Goal: Task Accomplishment & Management: Use online tool/utility

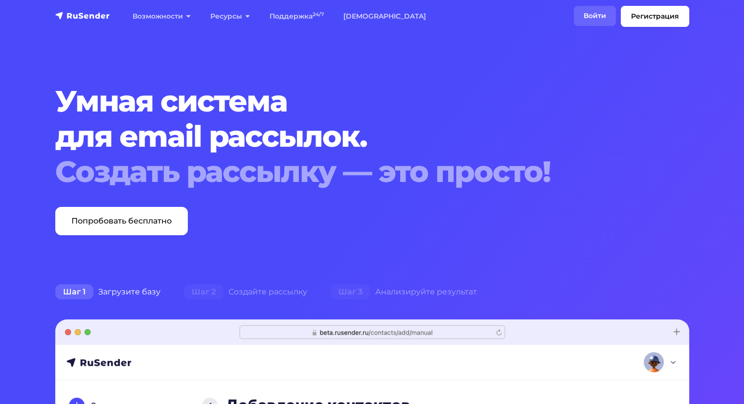
click at [598, 12] on link "Войти" at bounding box center [595, 16] width 42 height 20
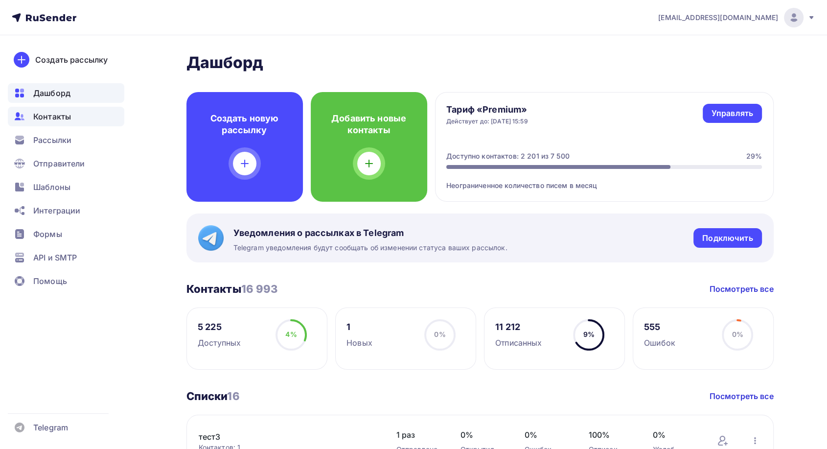
click at [59, 120] on span "Контакты" at bounding box center [52, 117] width 38 height 12
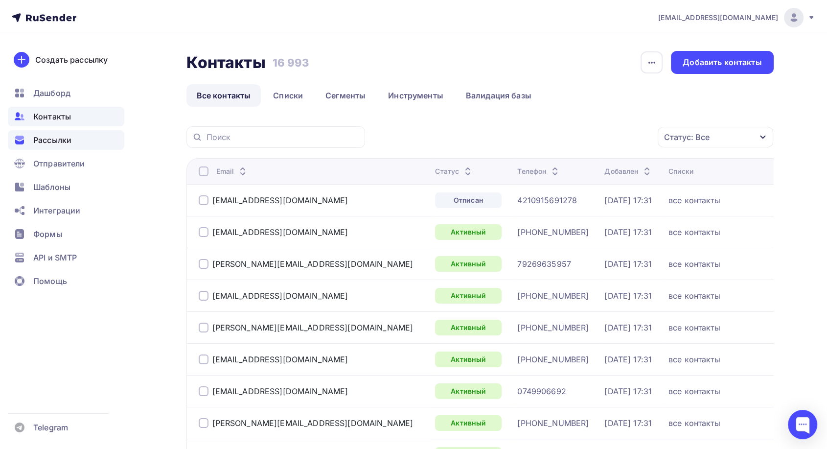
click at [60, 140] on span "Рассылки" at bounding box center [52, 140] width 38 height 12
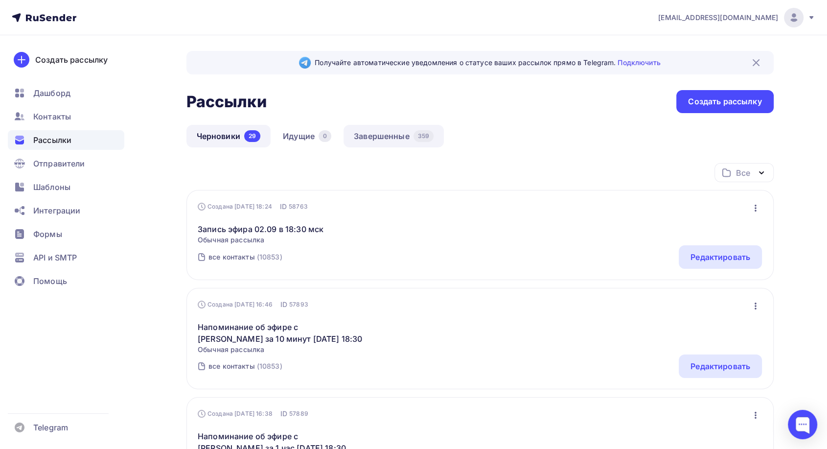
click at [378, 138] on link "Завершенные 359" at bounding box center [394, 136] width 100 height 23
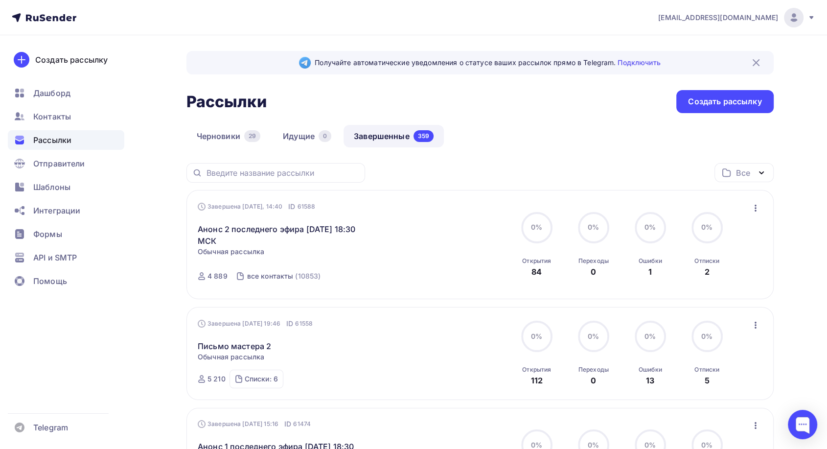
click at [756, 209] on icon "button" at bounding box center [756, 208] width 12 height 12
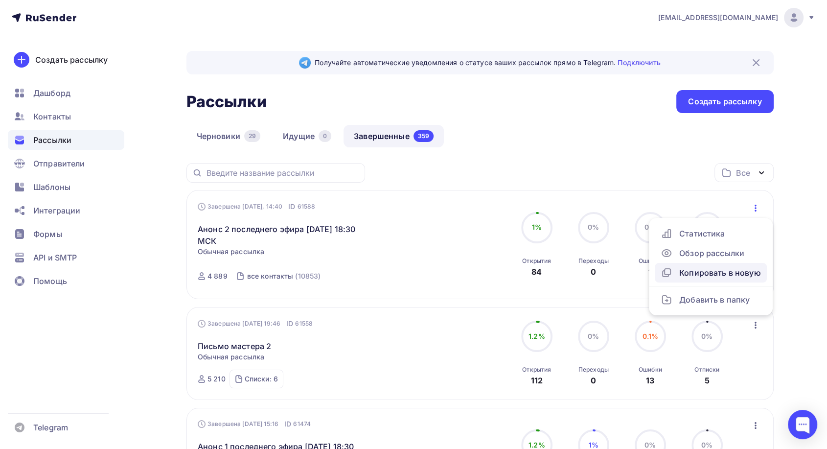
click at [705, 277] on div "Копировать в новую" at bounding box center [711, 273] width 100 height 12
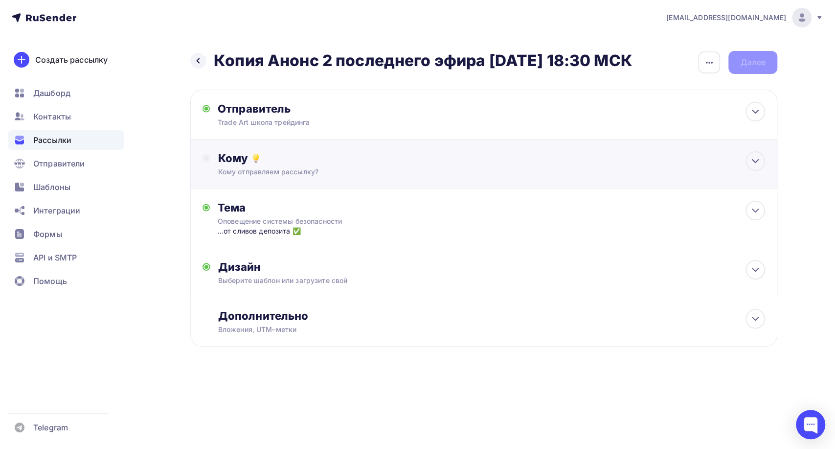
click at [271, 161] on div "Кому" at bounding box center [491, 158] width 547 height 14
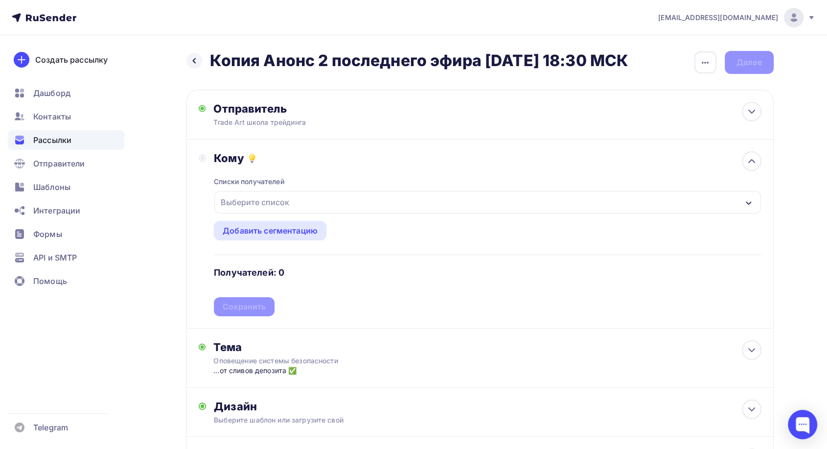
click at [287, 195] on div "Выберите список" at bounding box center [255, 202] width 76 height 18
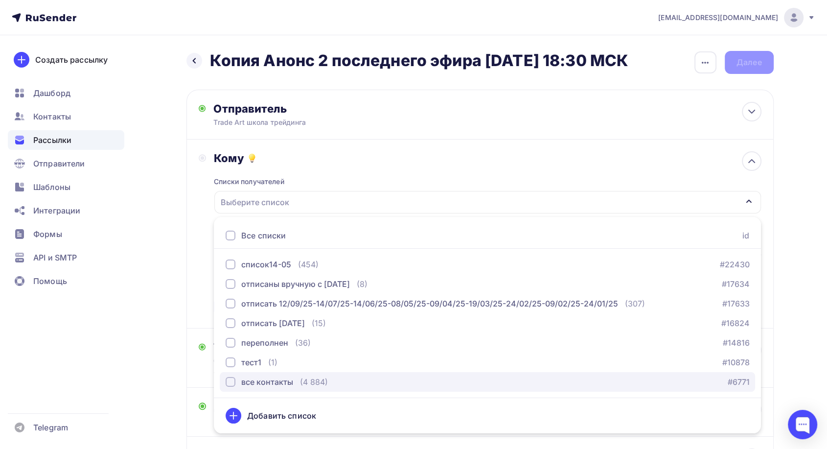
click at [285, 379] on div "все контакты" at bounding box center [267, 382] width 52 height 12
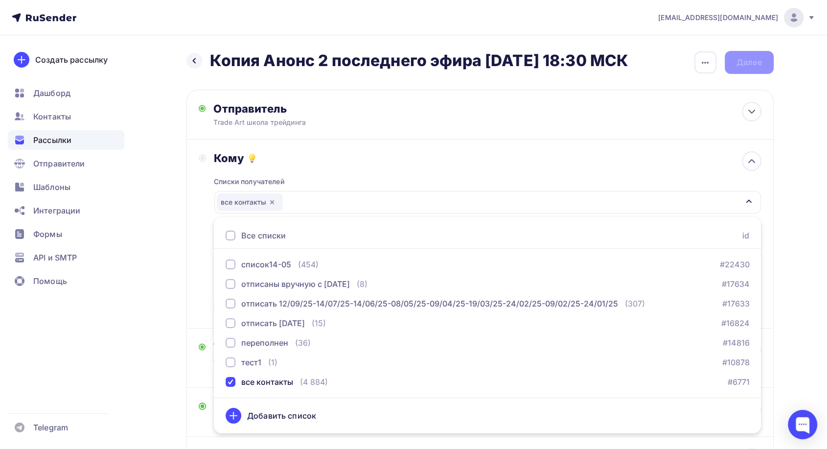
click at [199, 278] on div "Кому Списки получателей все контакты Все списки id список14-05 (454) #22430 отп…" at bounding box center [480, 233] width 563 height 165
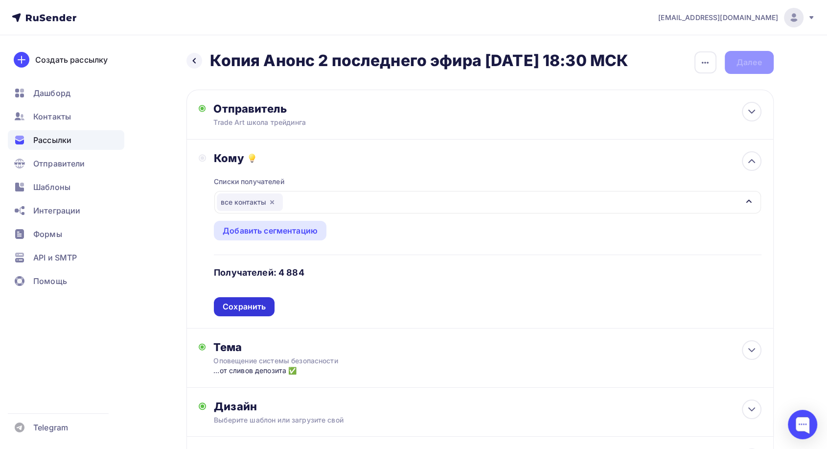
click at [254, 309] on div "Сохранить" at bounding box center [244, 306] width 43 height 11
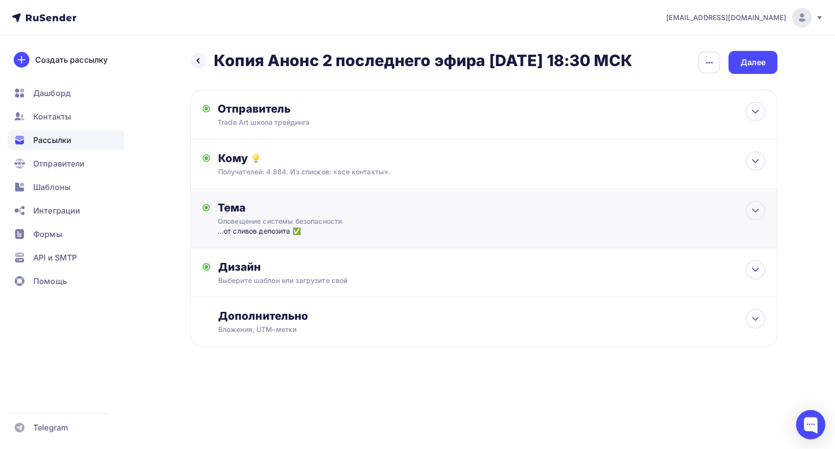
click at [301, 231] on div "…от сливов депозита ✅" at bounding box center [314, 231] width 193 height 10
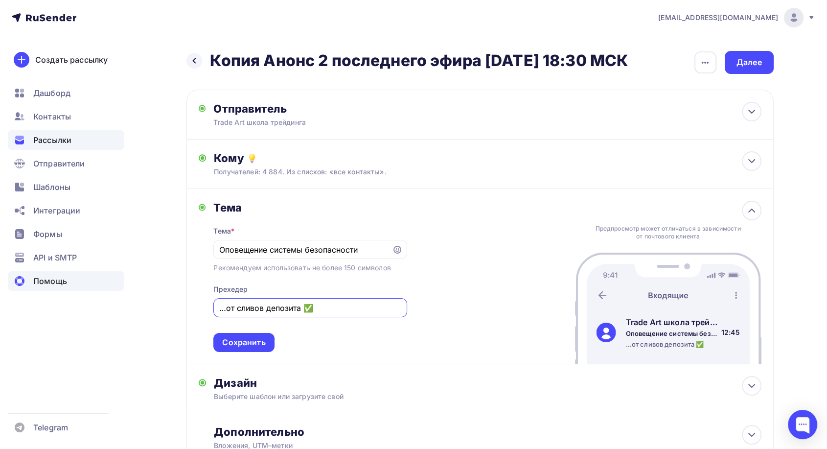
drag, startPoint x: 351, startPoint y: 312, endPoint x: 61, endPoint y: 288, distance: 290.7
click at [27, 282] on div "tech@trade-art.pro Аккаунт Тарифы Выйти Создать рассылку Дашборд Контакты Рассы…" at bounding box center [413, 263] width 827 height 526
drag, startPoint x: 364, startPoint y: 253, endPoint x: 0, endPoint y: 210, distance: 366.6
click at [8, 212] on div "tech@trade-art.pro Аккаунт Тарифы Выйти Создать рассылку Дашборд Контакты Рассы…" at bounding box center [413, 263] width 827 height 526
paste input "ора прощаться"
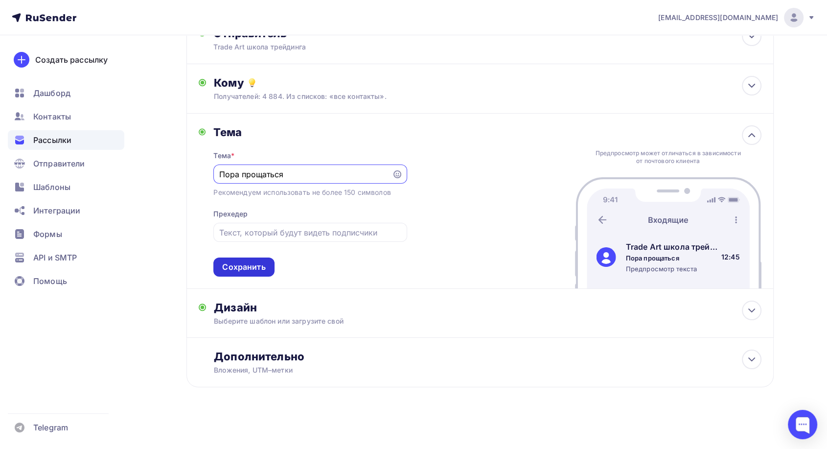
scroll to position [76, 0]
type input "Пора прощаться"
click at [221, 258] on div "Сохранить" at bounding box center [243, 266] width 61 height 19
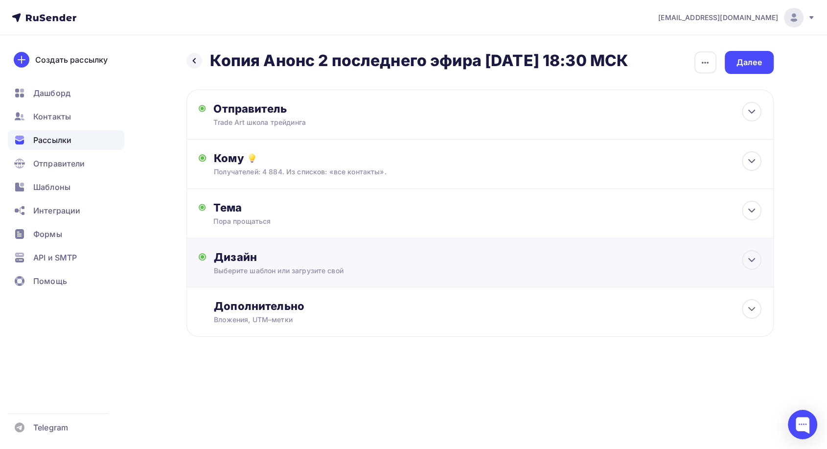
scroll to position [0, 0]
click at [713, 63] on icon "button" at bounding box center [710, 63] width 12 height 12
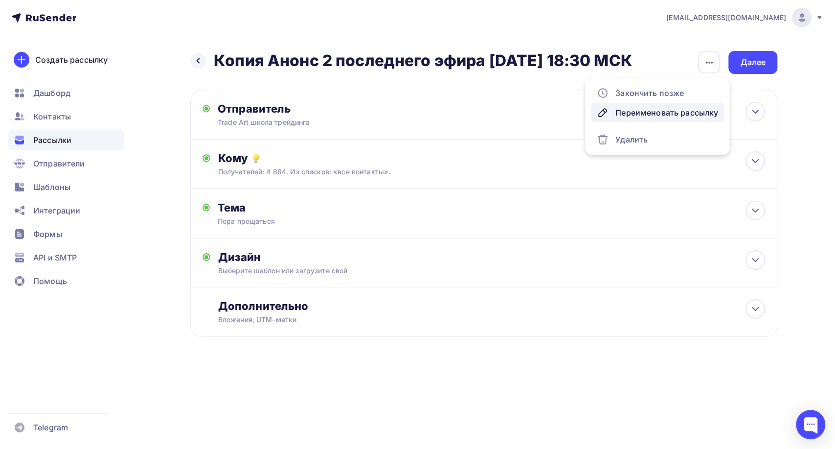
click at [672, 107] on div "Переименовать рассылку" at bounding box center [657, 113] width 121 height 12
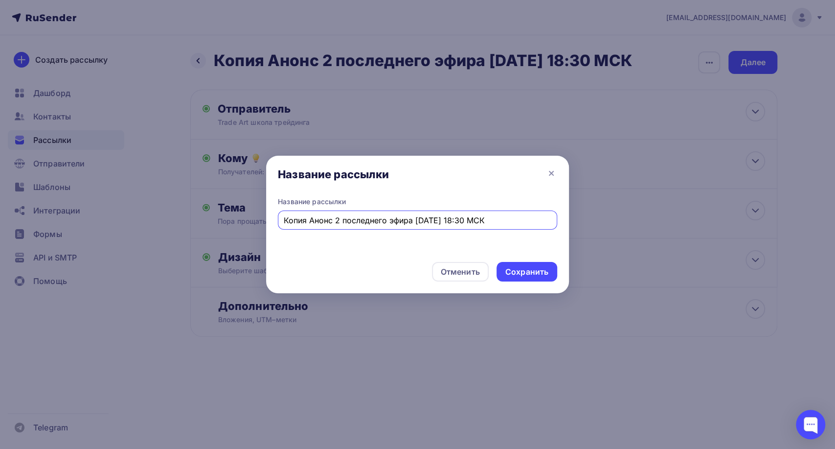
click at [452, 226] on div "Копия Анонс 2 последнего эфира 7 октября в 18:30 МСК" at bounding box center [417, 219] width 279 height 19
paste input "нонс 3 последнего эфира 7 октября в 18:30 МСК"
type input "Анонс 3 последнего эфира 7 октября в 18:30 МСК"
click at [530, 270] on div "Сохранить" at bounding box center [527, 271] width 43 height 11
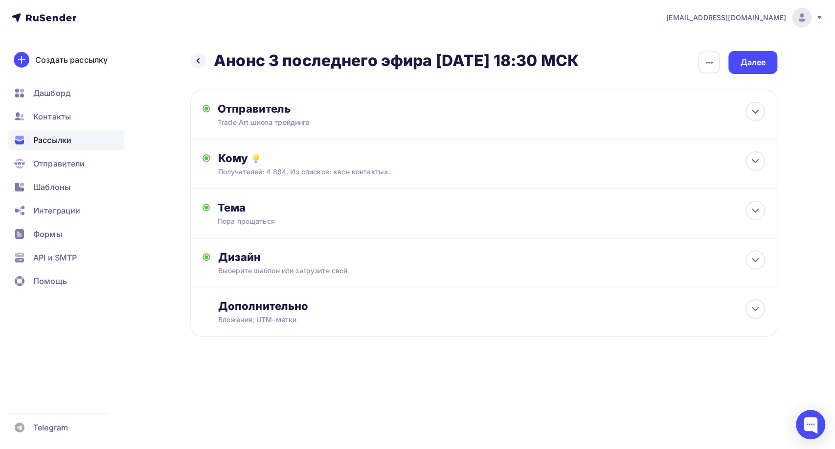
click at [725, 63] on div "Назад Анонс 3 последнего эфира 7 октября в 18:30 МСК Анонс 3 последнего эфира 7…" at bounding box center [483, 62] width 587 height 23
click at [716, 62] on div "button" at bounding box center [709, 62] width 22 height 22
click at [657, 94] on div "Закончить позже" at bounding box center [657, 93] width 121 height 12
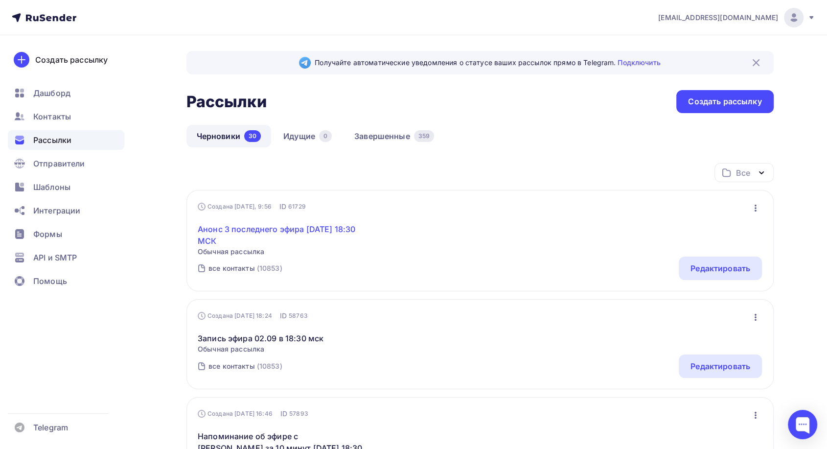
click at [248, 233] on link "Анонс 3 последнего эфира 7 октября в 18:30 МСК" at bounding box center [282, 234] width 168 height 23
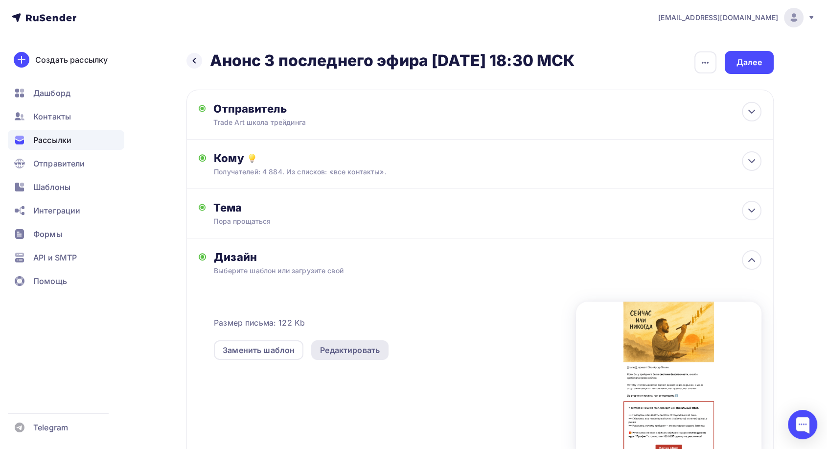
click at [341, 347] on div "Редактировать" at bounding box center [350, 350] width 60 height 12
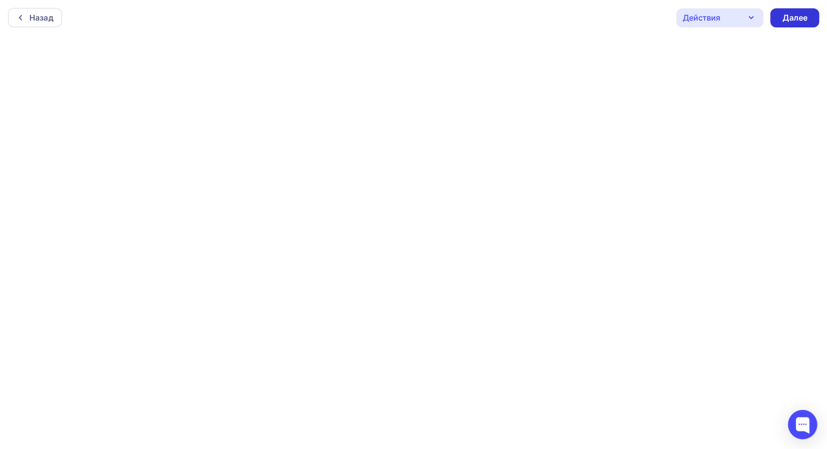
click at [792, 21] on div "Далее" at bounding box center [794, 17] width 25 height 11
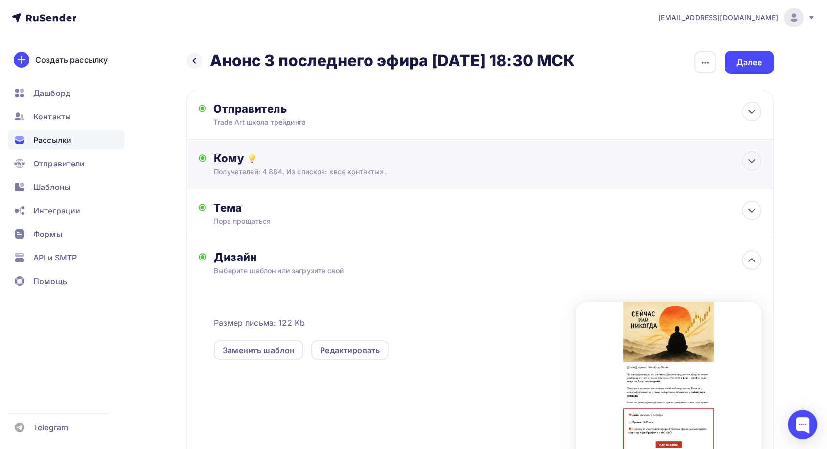
drag, startPoint x: 737, startPoint y: 62, endPoint x: 522, endPoint y: 140, distance: 228.7
click at [737, 62] on div "Далее" at bounding box center [748, 62] width 25 height 11
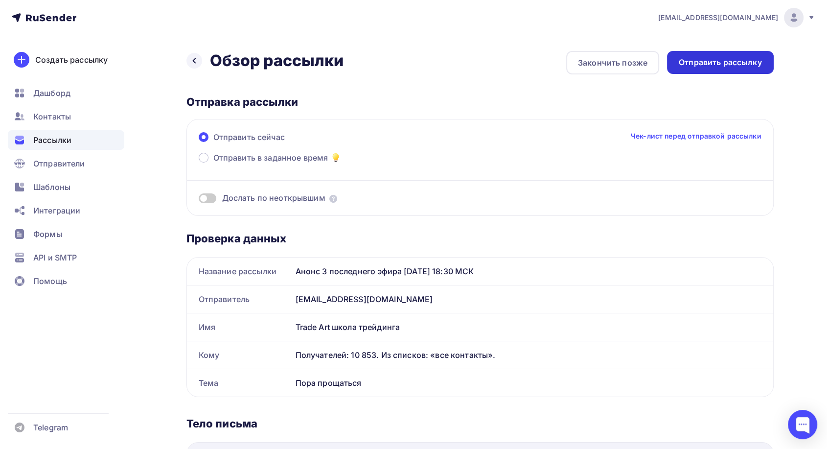
click at [743, 69] on div "Отправить рассылку" at bounding box center [720, 62] width 107 height 23
